Goal: Navigation & Orientation: Go to known website

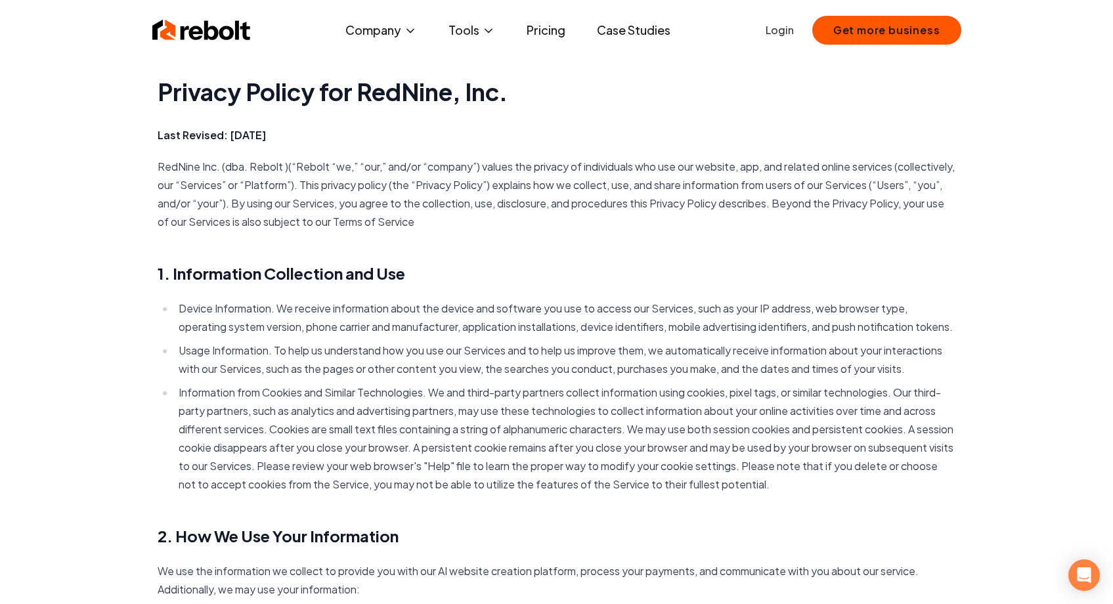
click at [203, 24] on img at bounding box center [201, 30] width 98 height 26
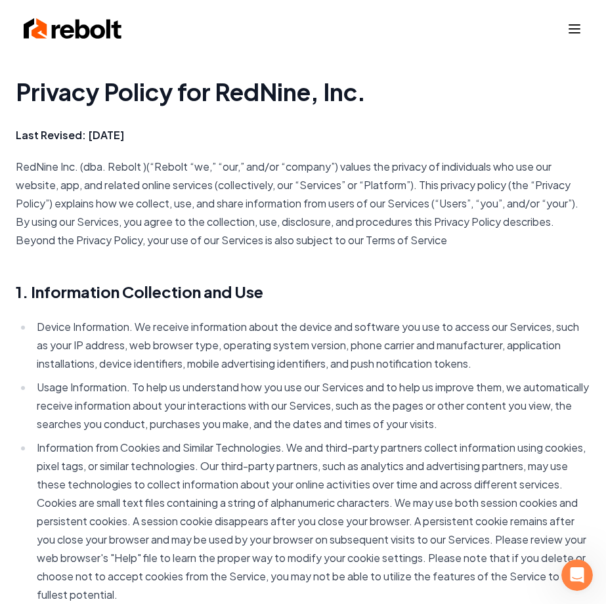
click at [575, 28] on icon "Toggle mobile menu" at bounding box center [575, 29] width 16 height 16
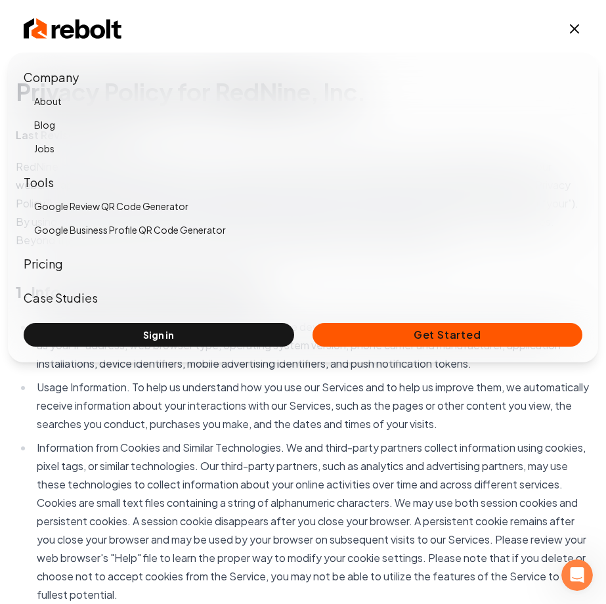
click at [575, 28] on icon "Toggle mobile menu" at bounding box center [574, 29] width 8 height 8
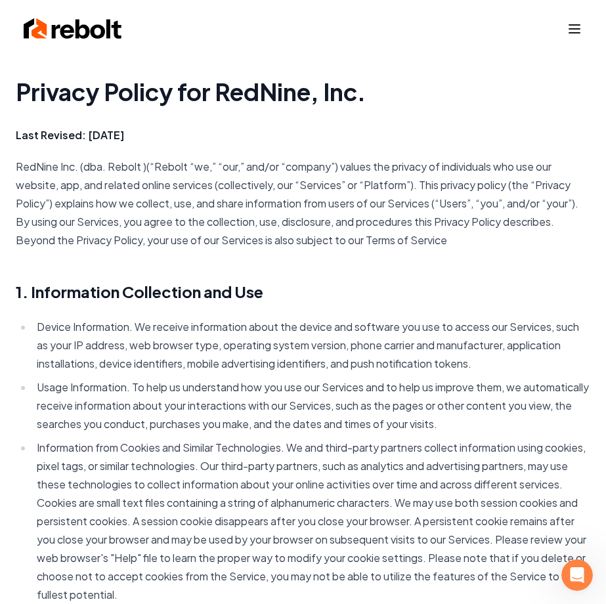
click at [71, 32] on img at bounding box center [73, 29] width 98 height 26
